Goal: Book appointment/travel/reservation

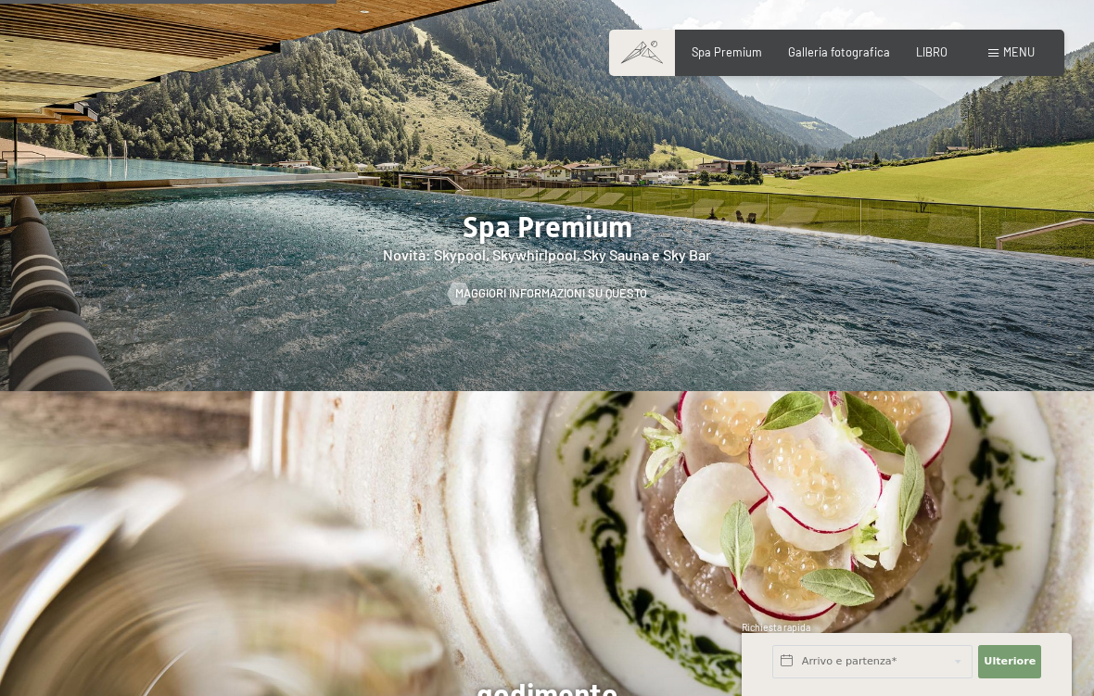
scroll to position [2131, 0]
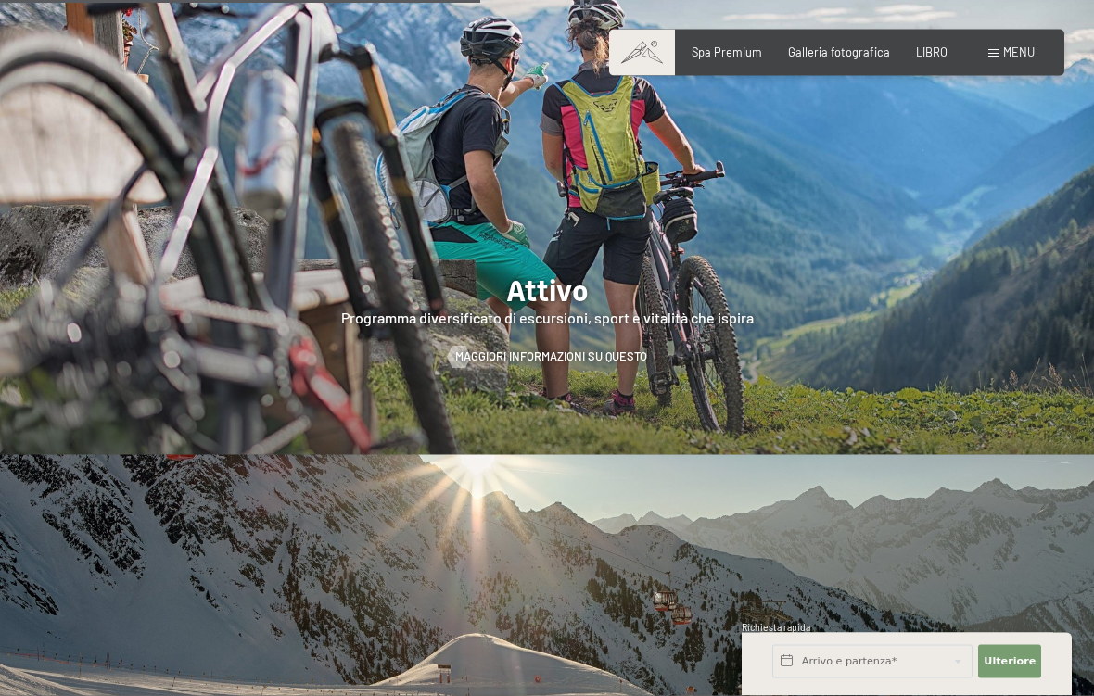
click at [544, 291] on div at bounding box center [547, 221] width 1094 height 468
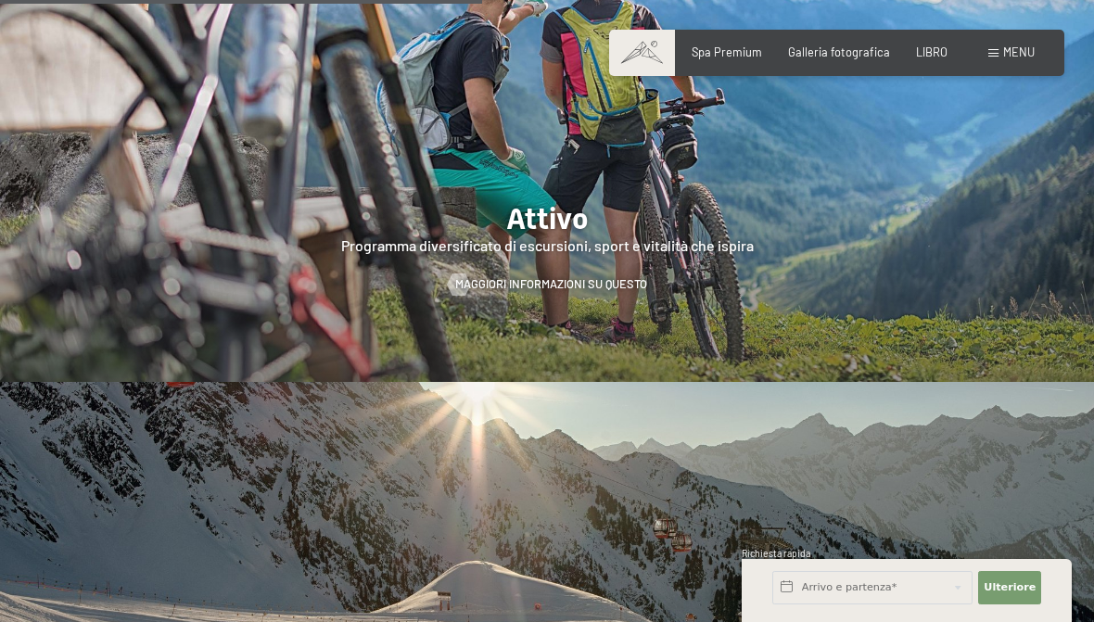
scroll to position [2986, 0]
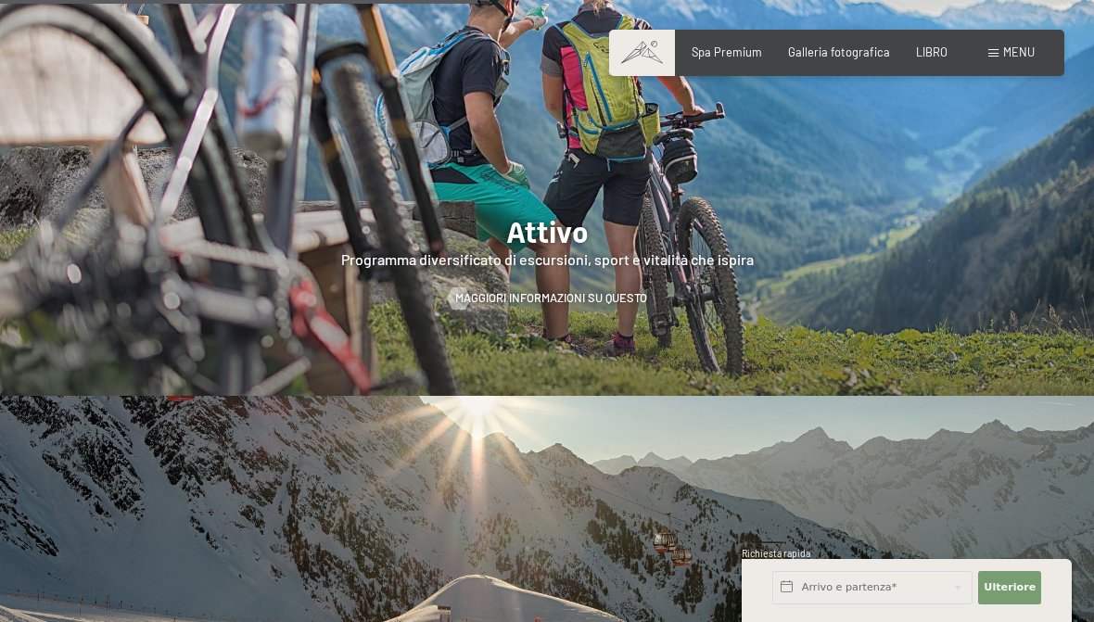
click at [465, 287] on div at bounding box center [458, 298] width 13 height 22
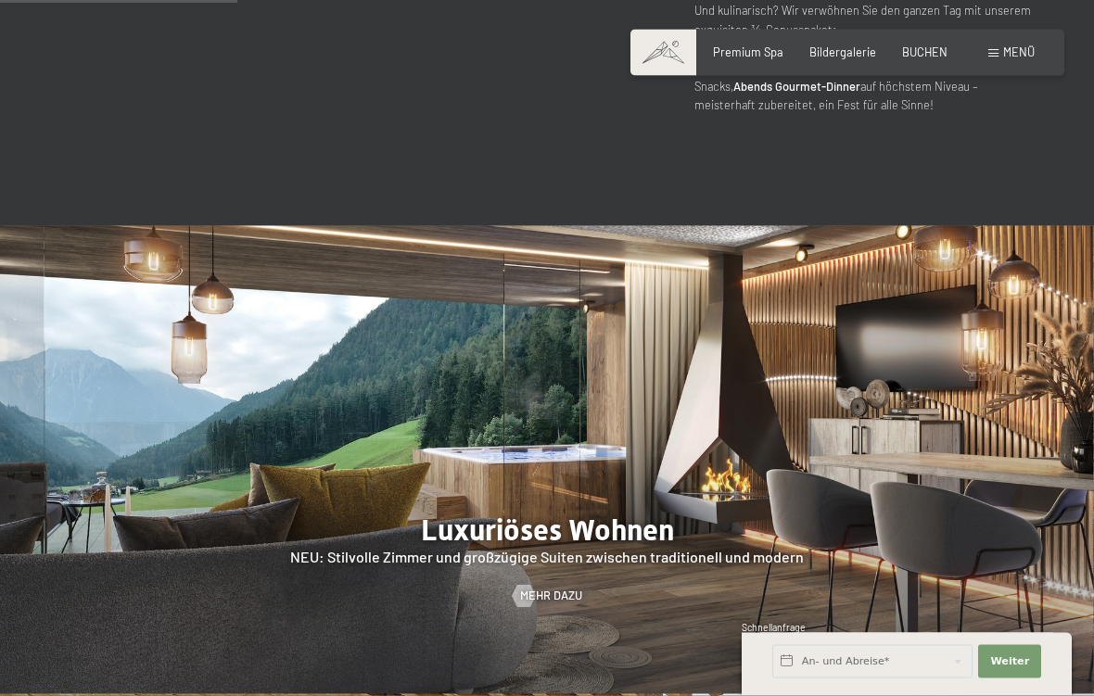
scroll to position [1469, 0]
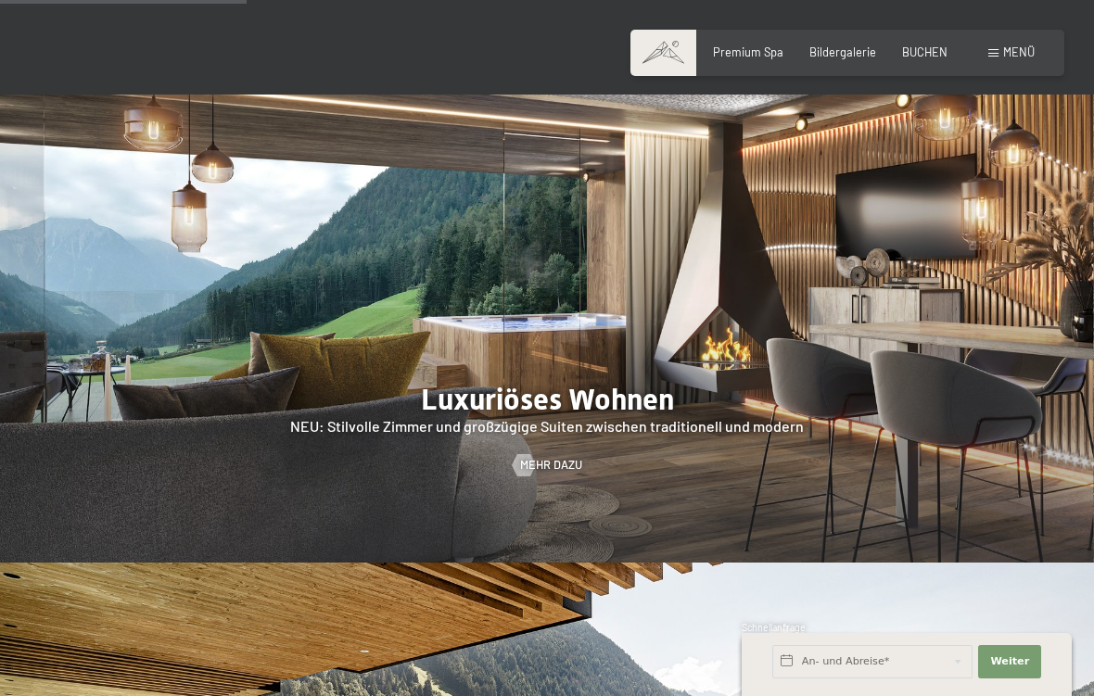
click at [544, 457] on span "Mehr dazu" at bounding box center [551, 465] width 62 height 17
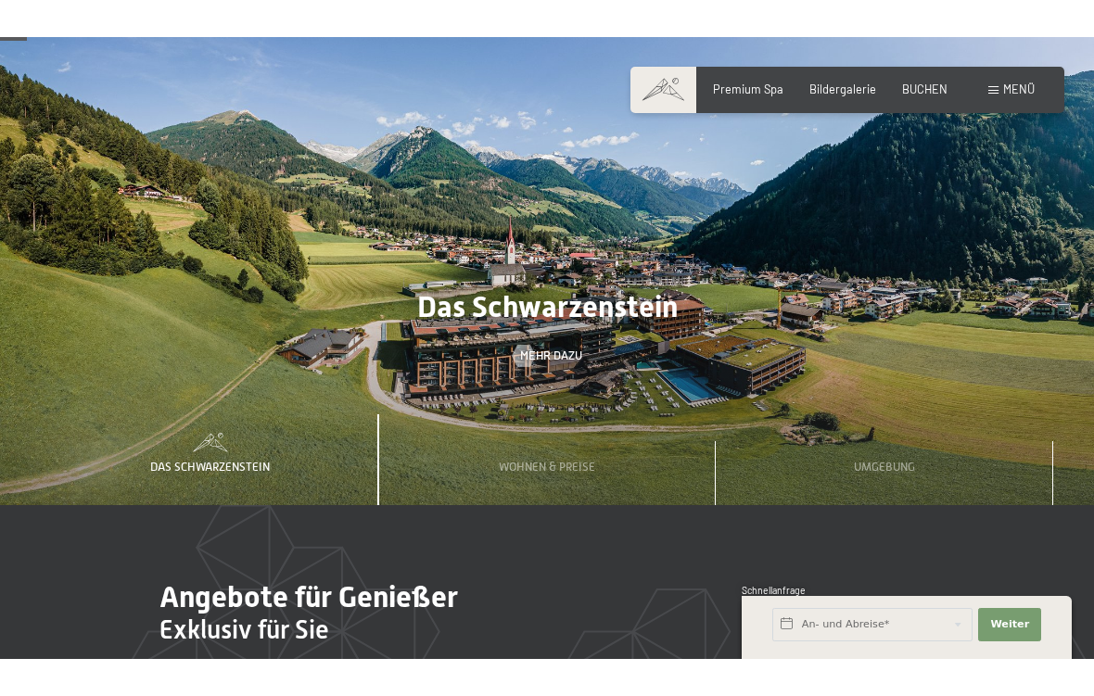
scroll to position [323, 0]
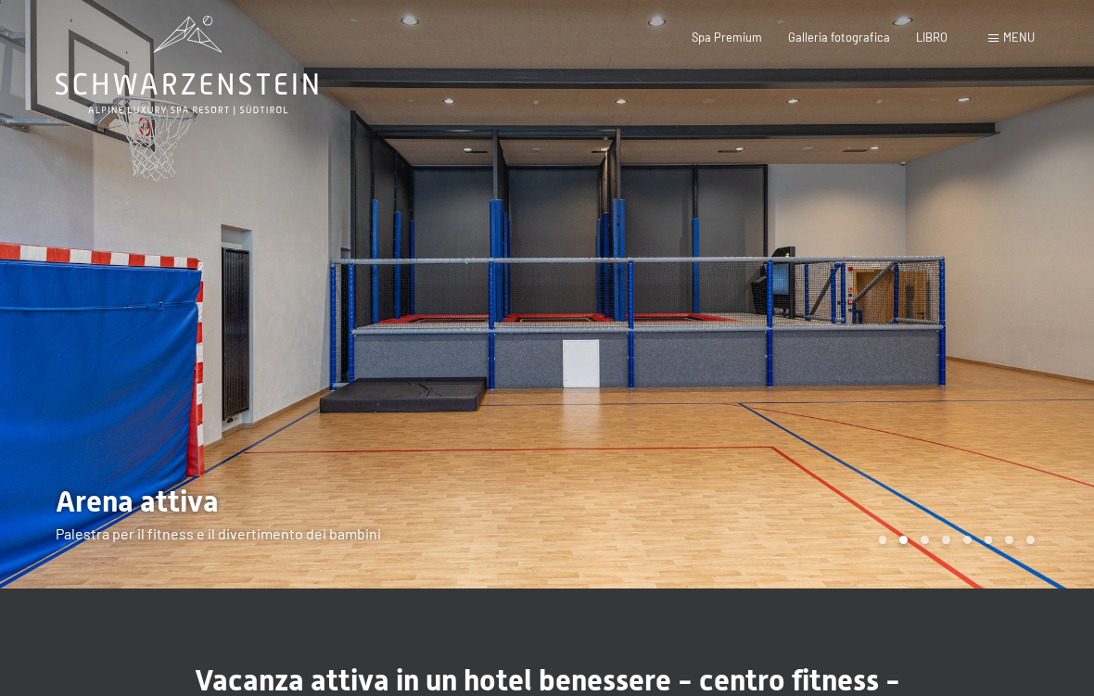
scroll to position [22, 0]
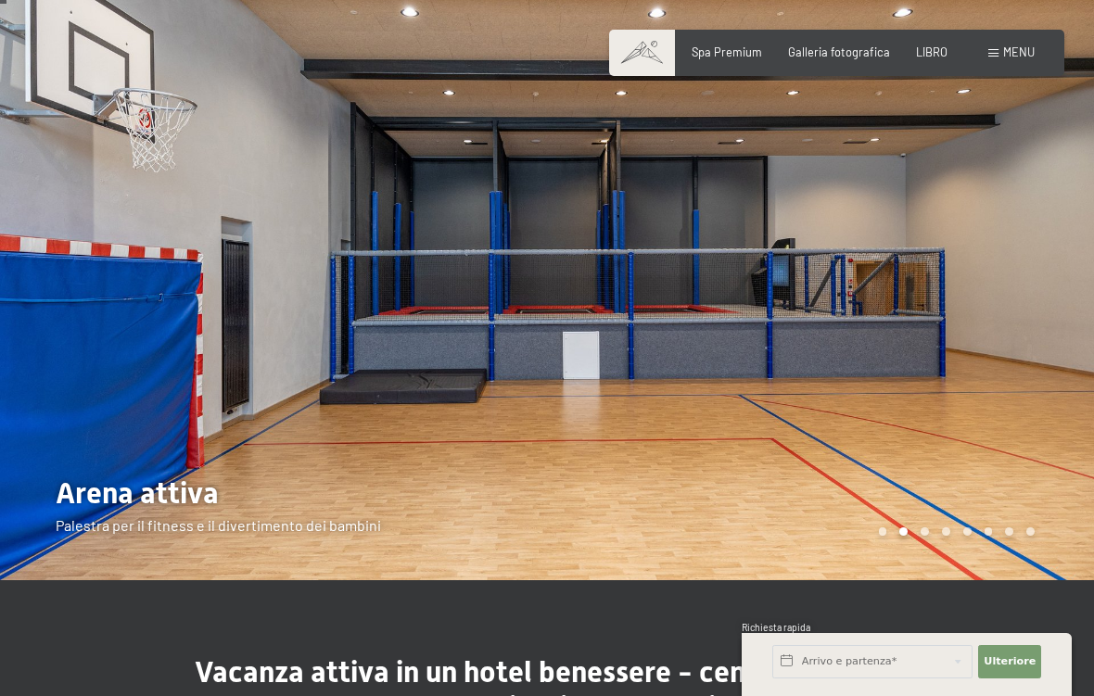
click at [924, 527] on div "Pagina 3 della giostra" at bounding box center [924, 531] width 8 height 8
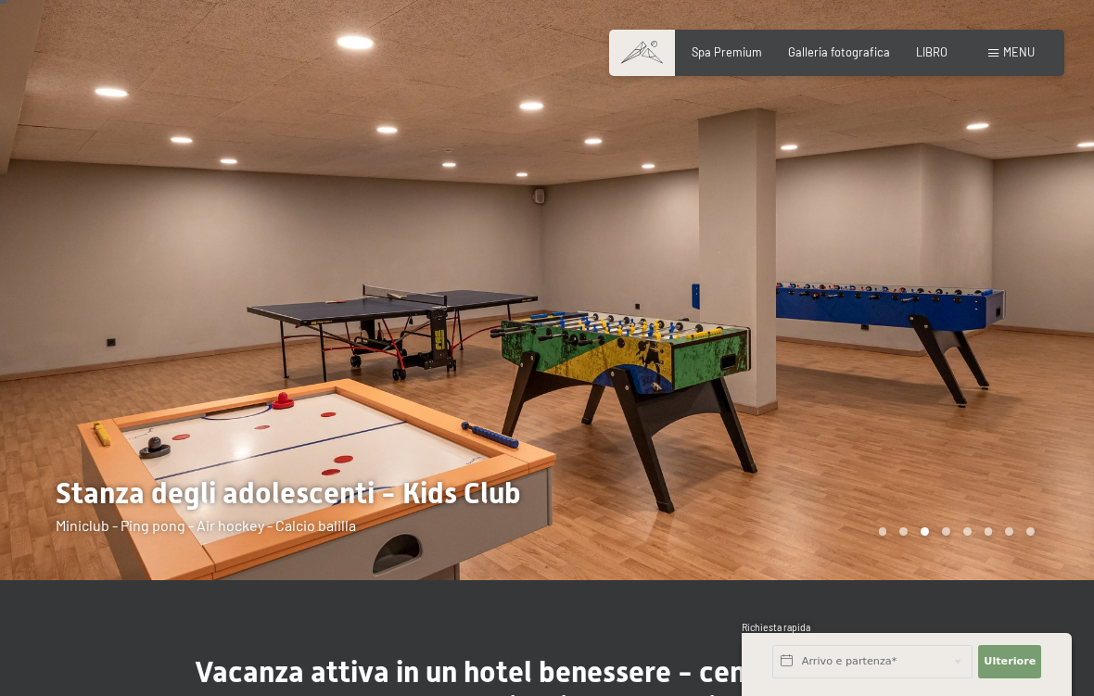
click at [958, 534] on div "Paginazione carosello" at bounding box center [953, 531] width 162 height 8
click at [941, 538] on div at bounding box center [820, 279] width 547 height 603
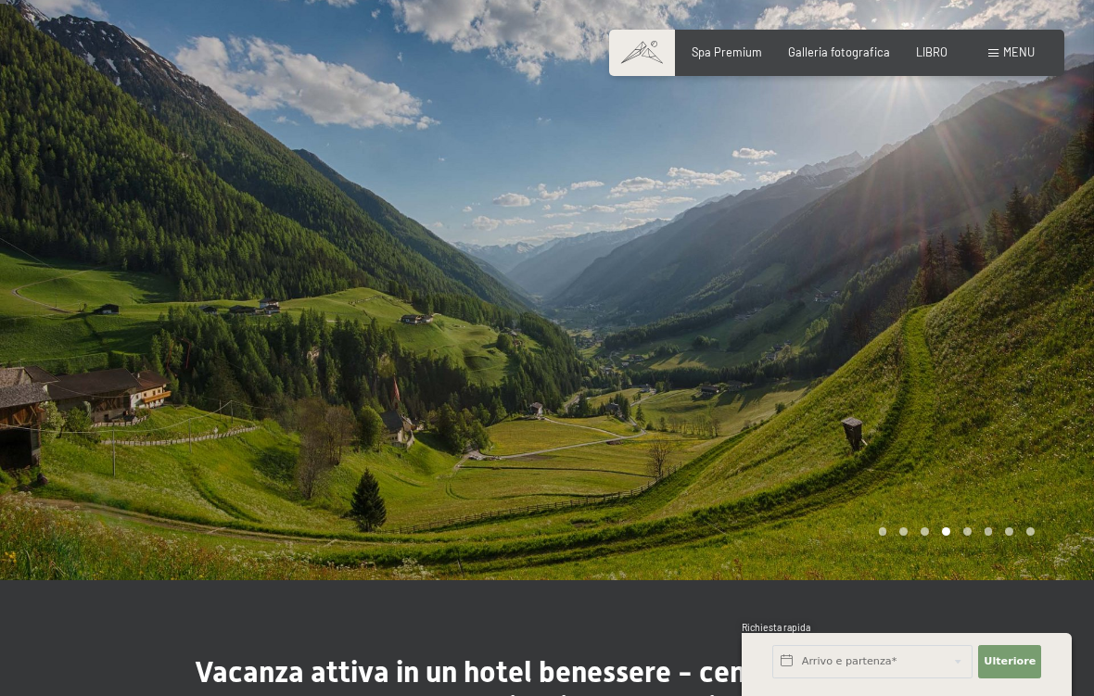
click at [991, 533] on div "Pagina 6 della giostra" at bounding box center [988, 531] width 8 height 8
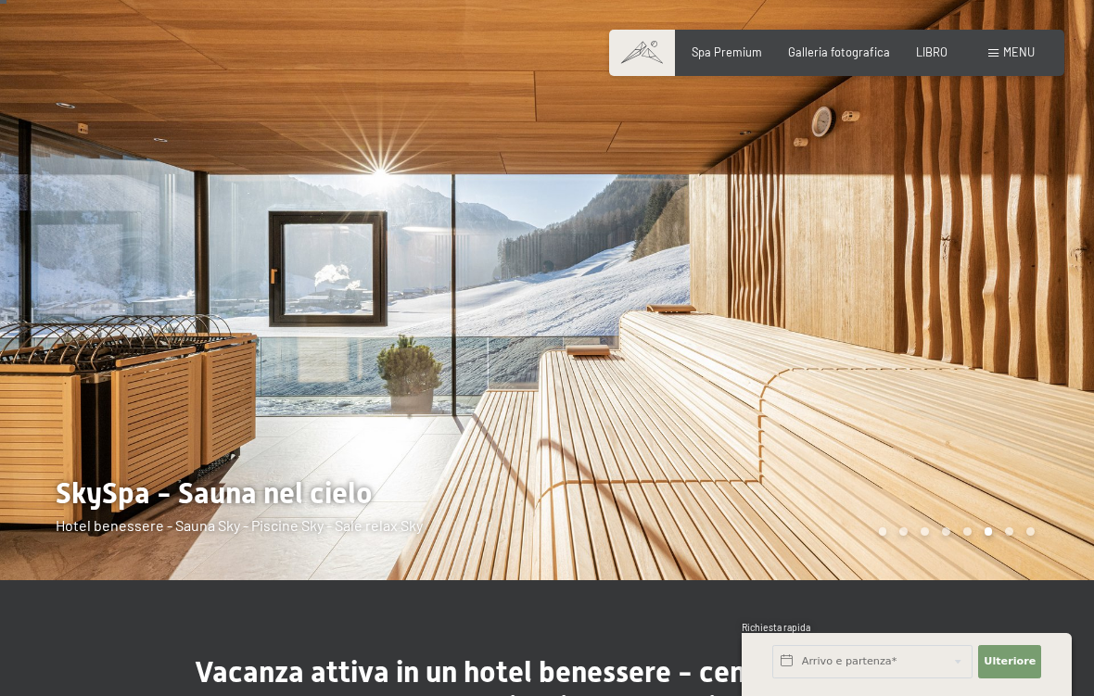
click at [1009, 526] on div at bounding box center [820, 279] width 547 height 603
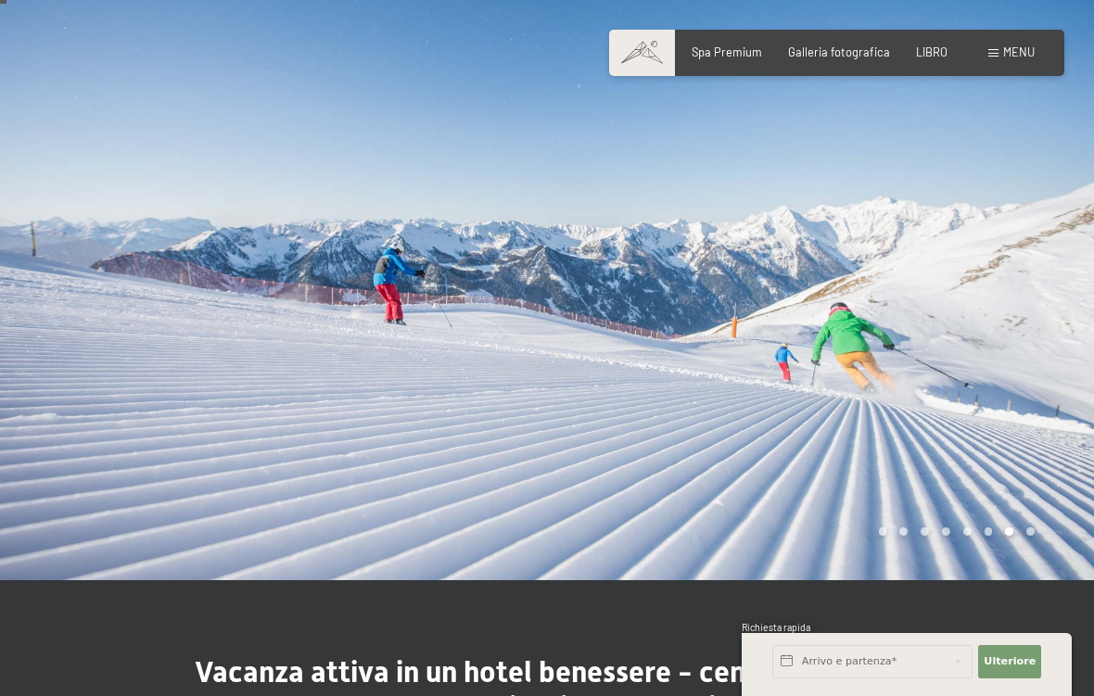
click at [1032, 526] on div at bounding box center [820, 279] width 547 height 603
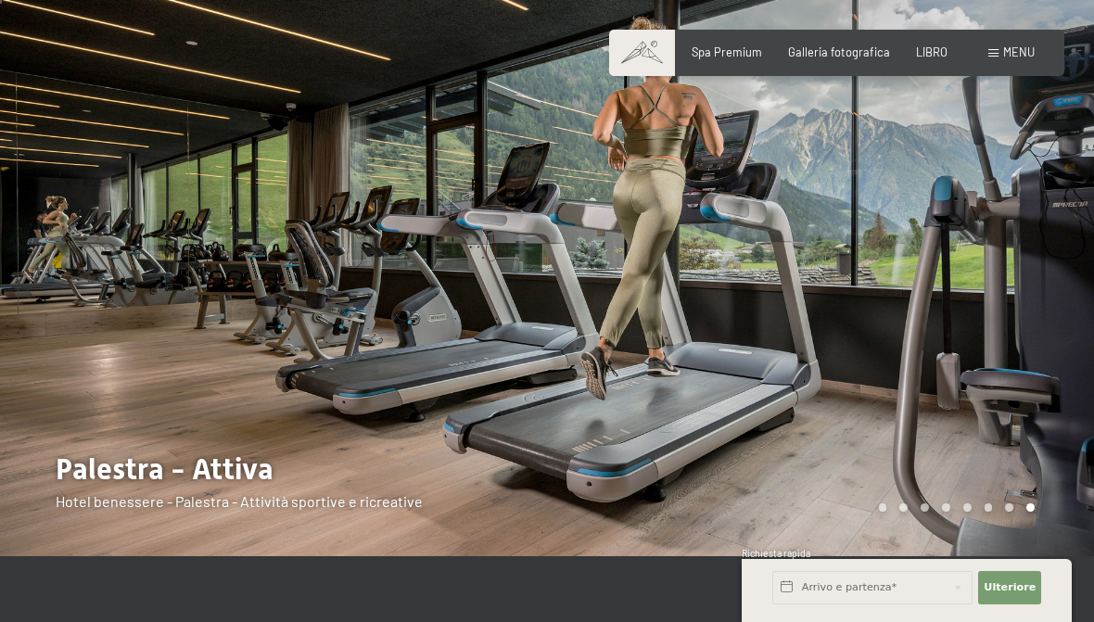
scroll to position [0, 0]
